Goal: Register for event/course

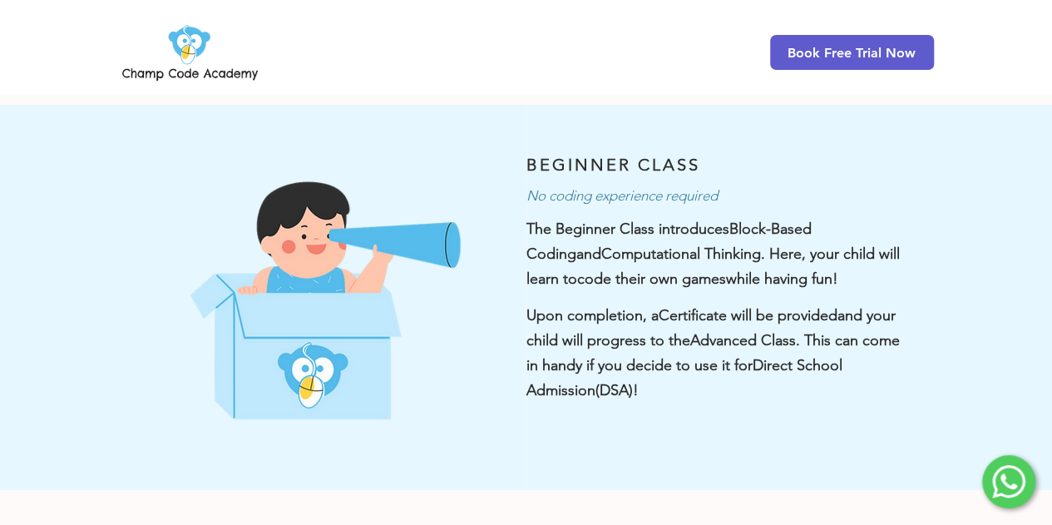
click at [626, 272] on span "code their own games" at bounding box center [651, 279] width 149 height 18
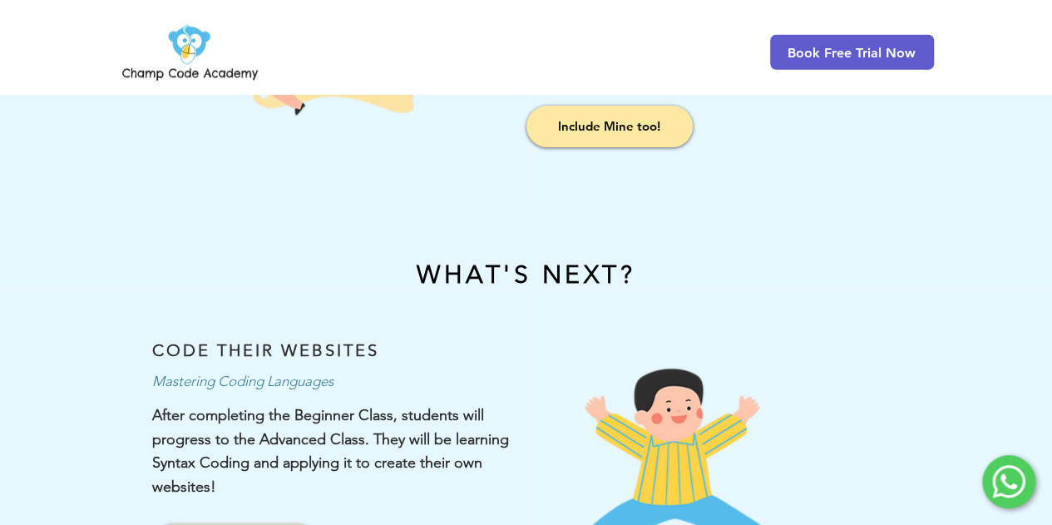
scroll to position [2246, 0]
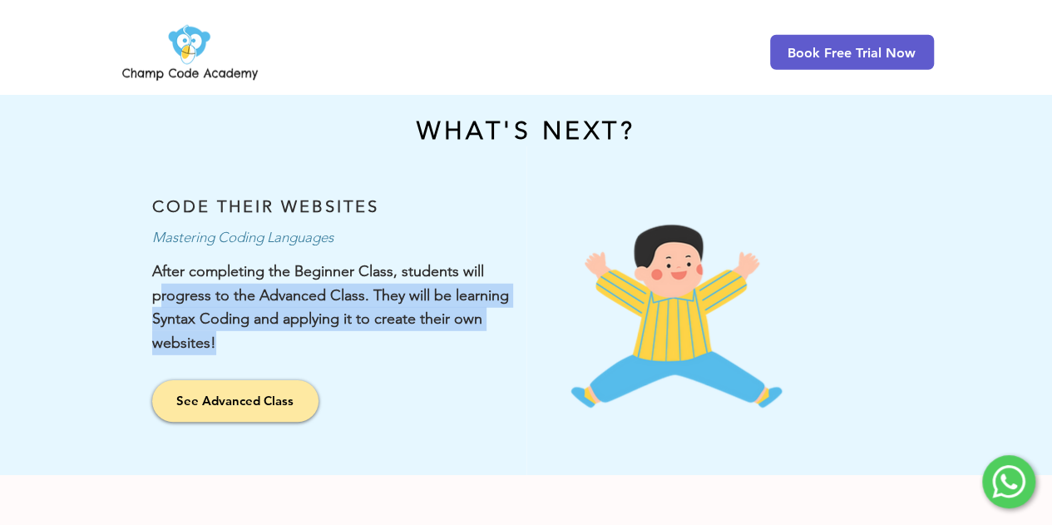
drag, startPoint x: 160, startPoint y: 261, endPoint x: 406, endPoint y: 314, distance: 251.8
click at [406, 314] on p "After completing the Beginner Class, students will progress to the Advanced Cla…" at bounding box center [339, 308] width 374 height 96
click at [268, 299] on p "After completing the Beginner Class, students will progress to the Advanced Cla…" at bounding box center [339, 308] width 374 height 96
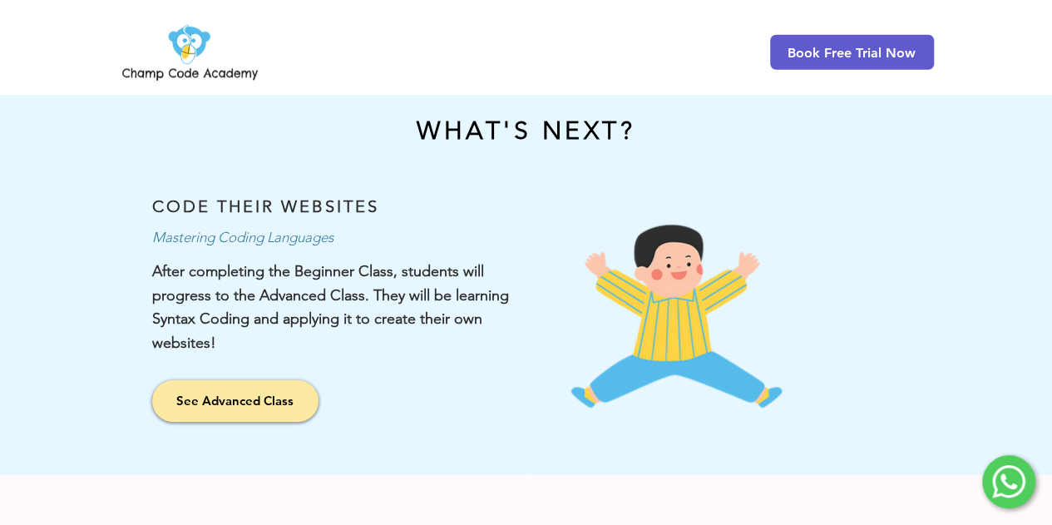
drag, startPoint x: 146, startPoint y: 237, endPoint x: 203, endPoint y: 329, distance: 108.0
click at [203, 329] on div at bounding box center [263, 310] width 527 height 329
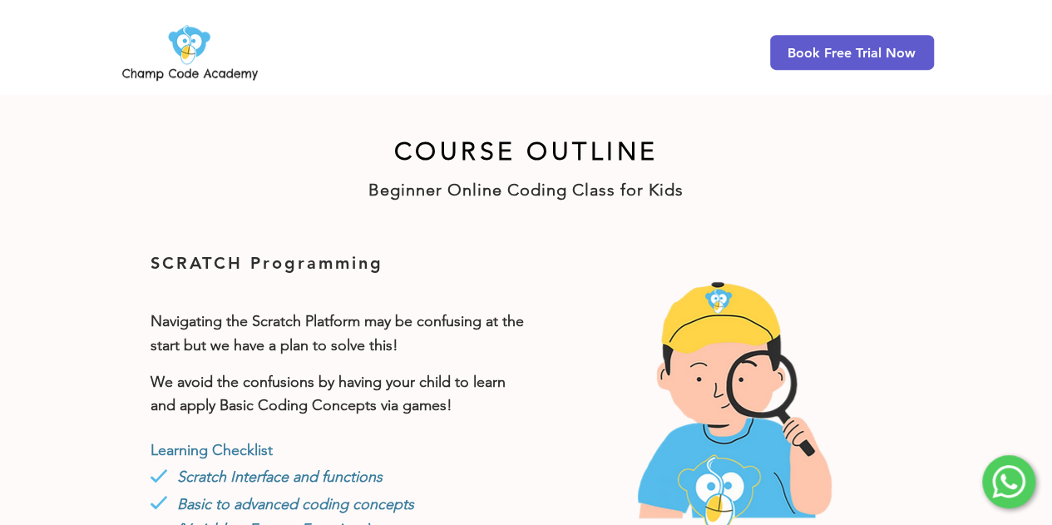
scroll to position [394, 0]
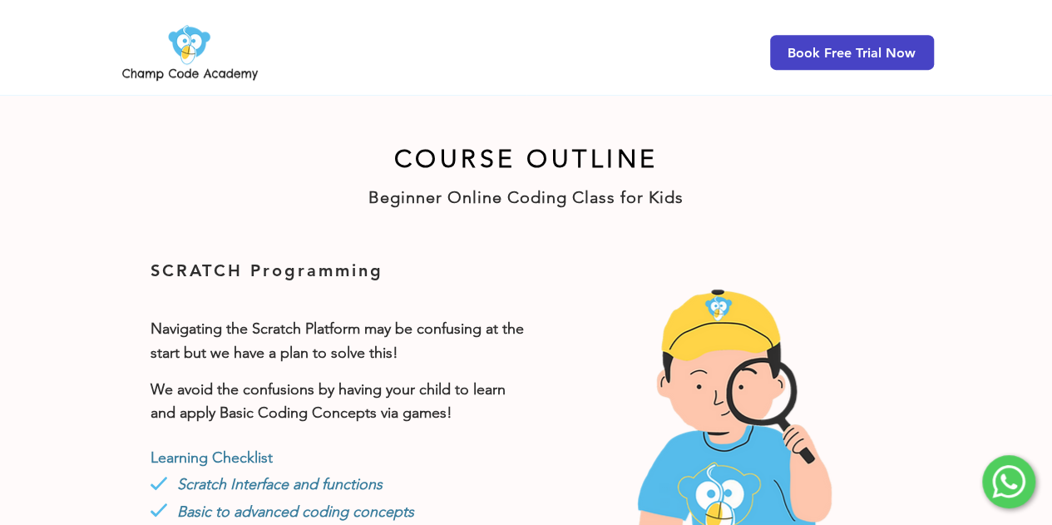
click at [898, 45] on span "Book Free Trial Now" at bounding box center [852, 53] width 128 height 16
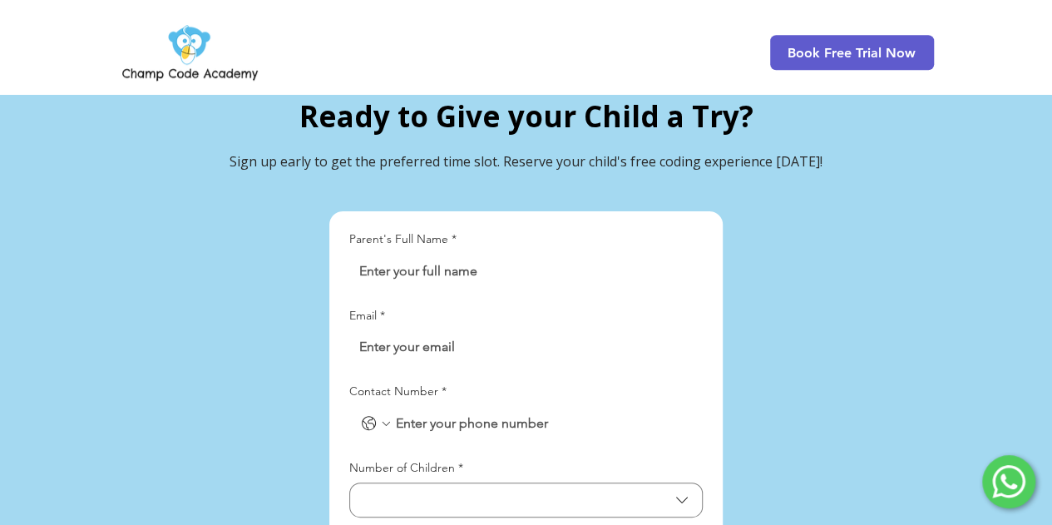
scroll to position [3739, 0]
